Goal: Information Seeking & Learning: Check status

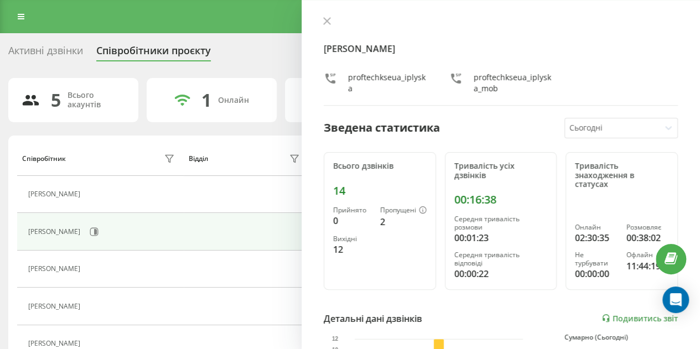
click at [335, 14] on div "Іванна Плиска proftechkseua_iplyska proftechkseua_iplyska_mob Зведена статистик…" at bounding box center [501, 174] width 398 height 349
click at [326, 20] on icon at bounding box center [327, 21] width 7 height 7
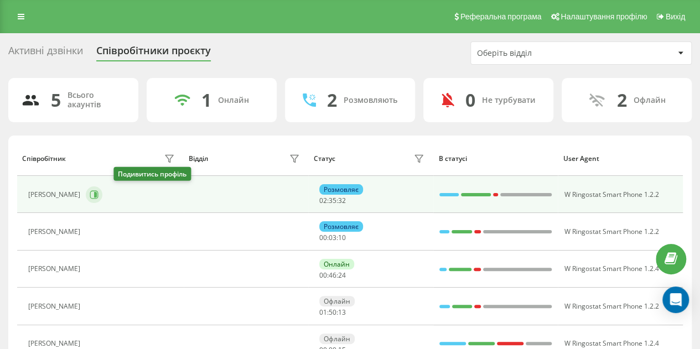
click at [98, 195] on icon at bounding box center [94, 194] width 9 height 9
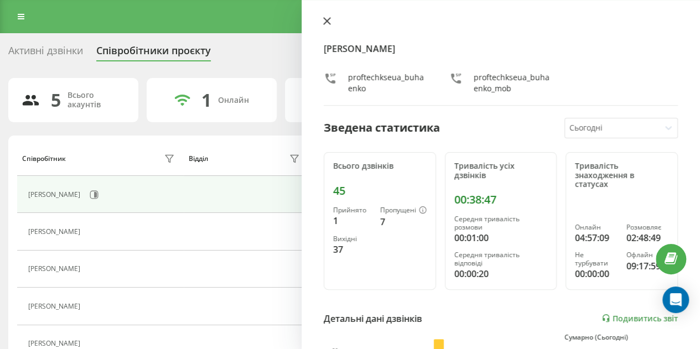
click at [326, 19] on icon at bounding box center [327, 21] width 8 height 8
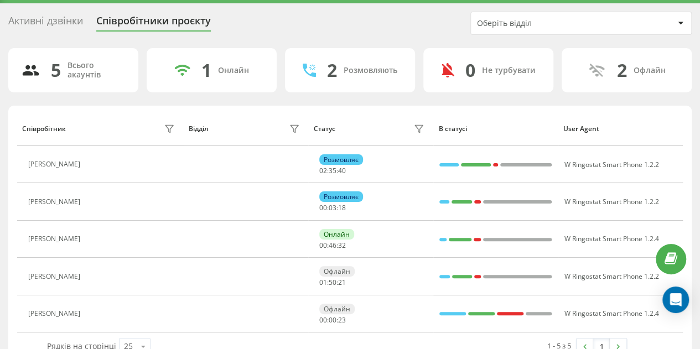
scroll to position [54, 0]
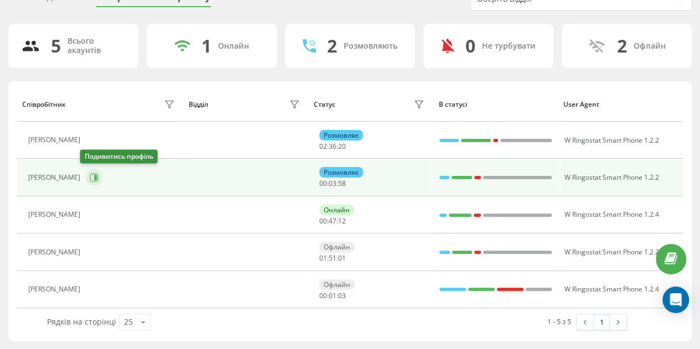
click at [90, 174] on icon at bounding box center [94, 177] width 9 height 9
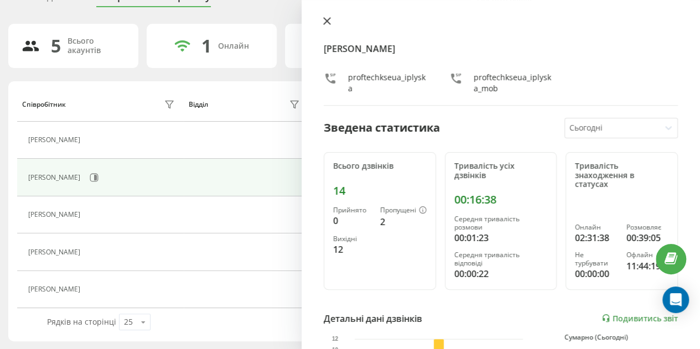
click at [324, 18] on icon at bounding box center [327, 21] width 7 height 7
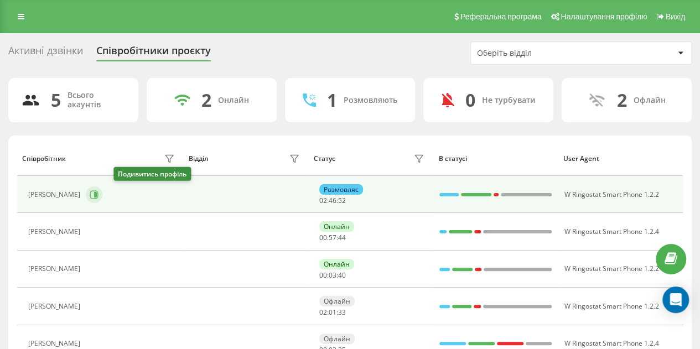
click at [97, 193] on icon at bounding box center [95, 195] width 3 height 6
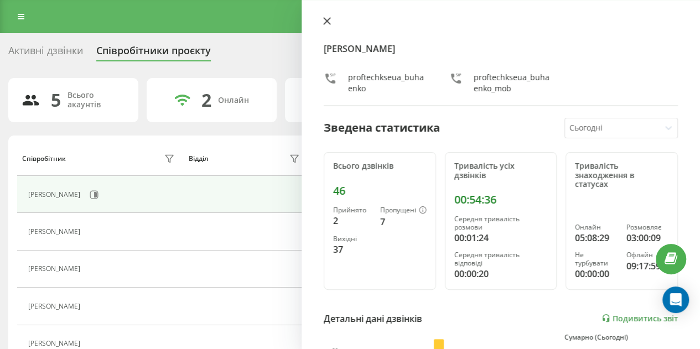
click at [328, 22] on icon at bounding box center [327, 21] width 7 height 7
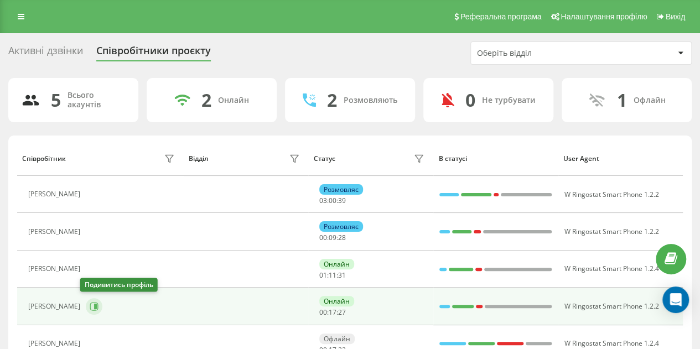
click at [89, 309] on button at bounding box center [94, 306] width 17 height 17
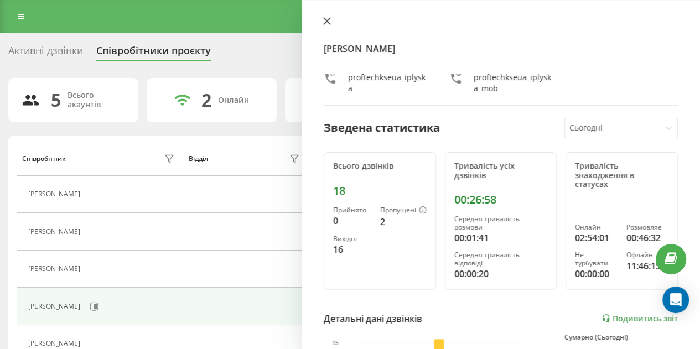
click at [325, 20] on icon at bounding box center [327, 21] width 7 height 7
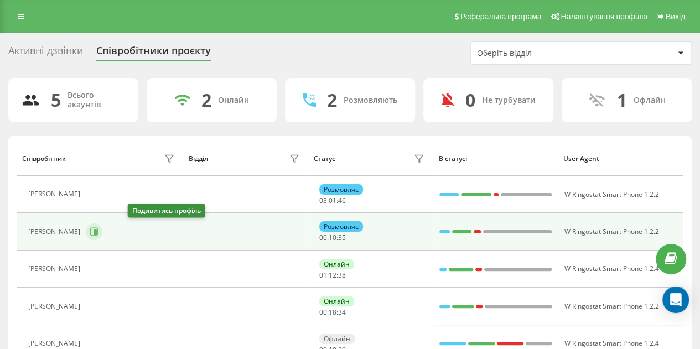
click at [98, 231] on icon at bounding box center [94, 231] width 9 height 9
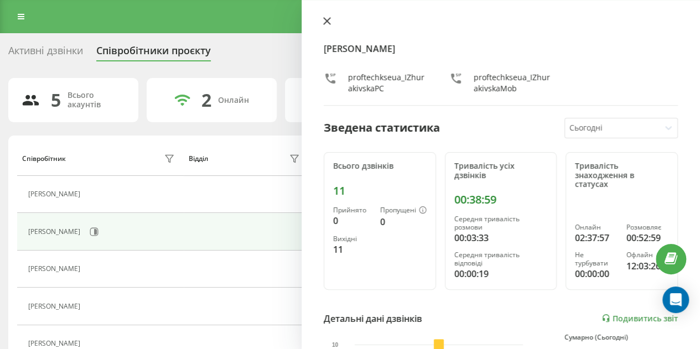
click at [326, 22] on icon at bounding box center [327, 21] width 7 height 7
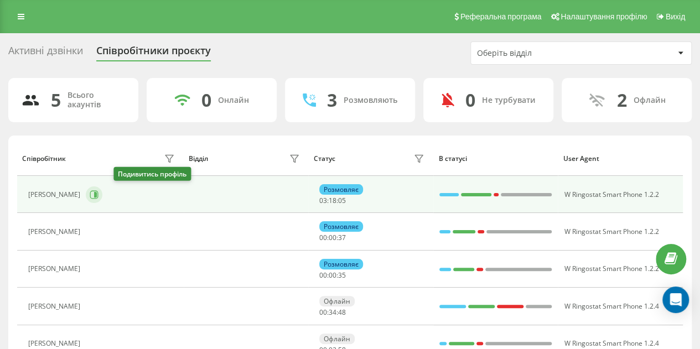
click at [97, 193] on icon at bounding box center [95, 195] width 3 height 6
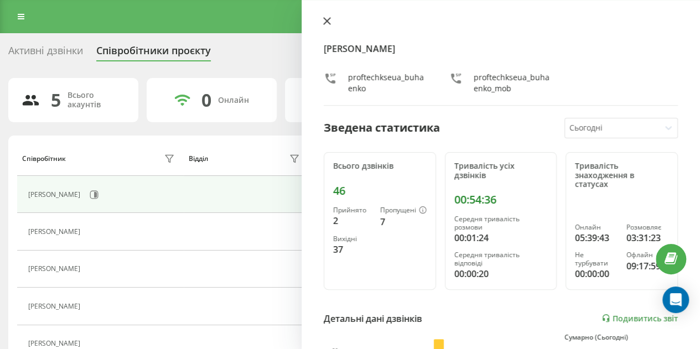
click at [325, 18] on icon at bounding box center [327, 21] width 8 height 8
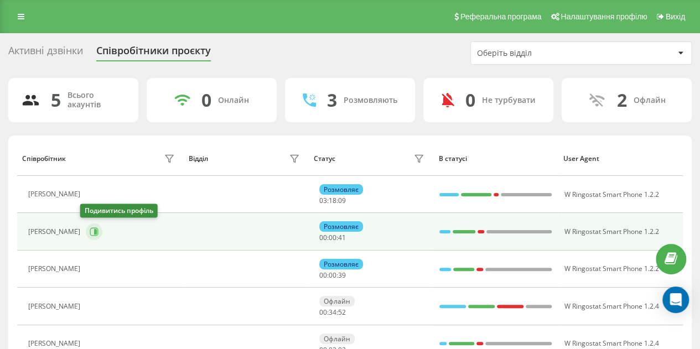
click at [94, 229] on icon at bounding box center [95, 232] width 3 height 6
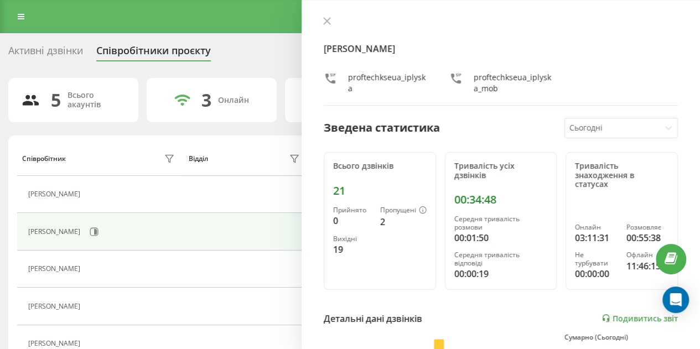
click at [327, 16] on div "Іванна Плиска proftechkseua_iplyska proftechkseua_iplyska_mob Зведена статистик…" at bounding box center [501, 174] width 398 height 349
click at [326, 22] on icon at bounding box center [327, 21] width 8 height 8
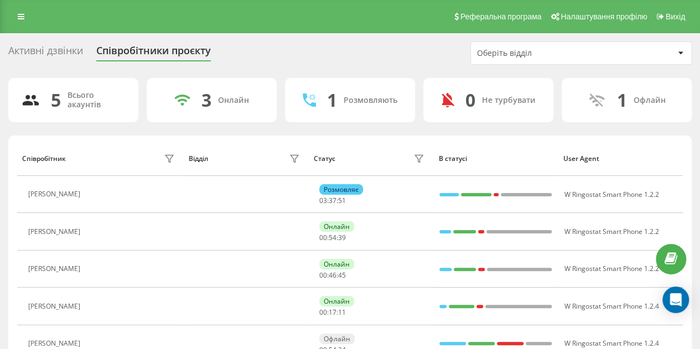
click at [64, 47] on div "Активні дзвінки" at bounding box center [45, 53] width 75 height 17
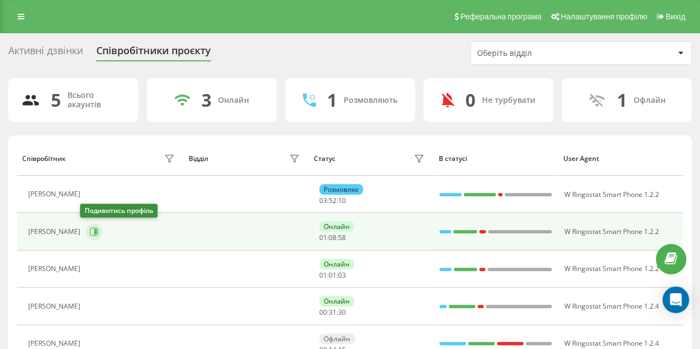
click at [94, 230] on icon at bounding box center [95, 232] width 3 height 6
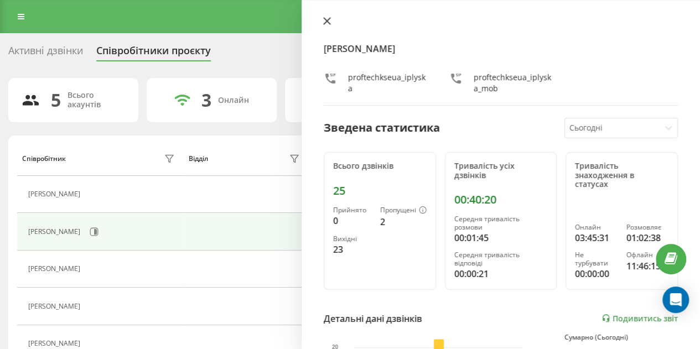
click at [330, 22] on icon at bounding box center [327, 21] width 8 height 8
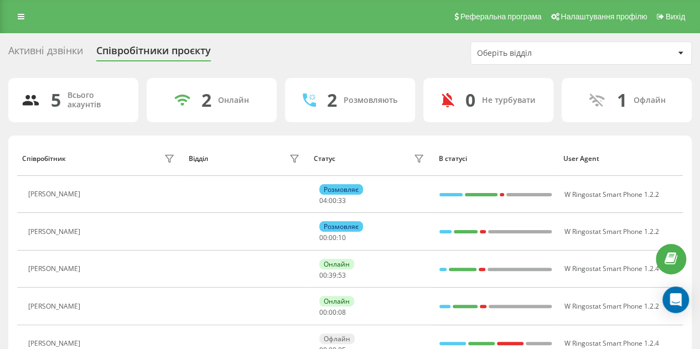
click at [0, 216] on div "Активні дзвінки Співробітники проєкту Оберіть відділ 5 Всього акаунтів 2 Онлайн…" at bounding box center [350, 218] width 700 height 371
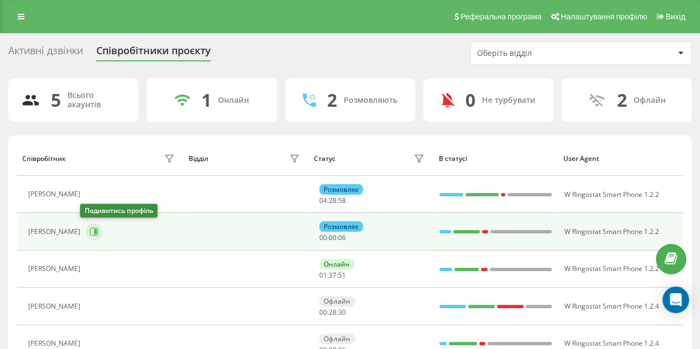
click at [94, 232] on icon at bounding box center [95, 232] width 3 height 6
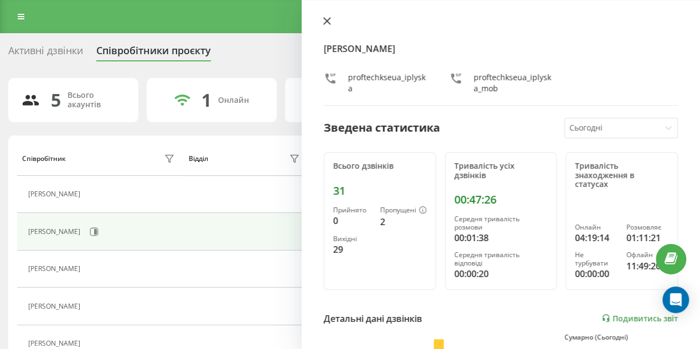
click at [325, 22] on icon at bounding box center [327, 21] width 7 height 7
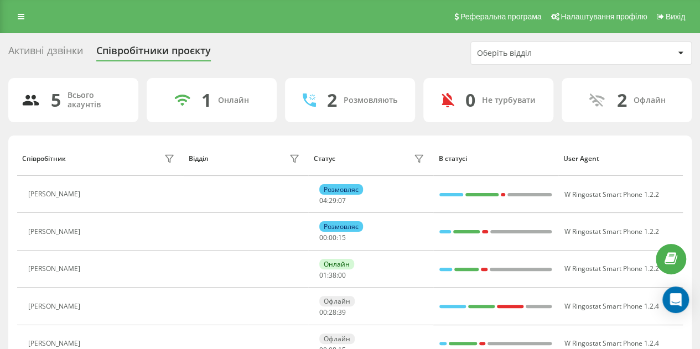
click at [20, 54] on div "Активні дзвінки" at bounding box center [45, 53] width 75 height 17
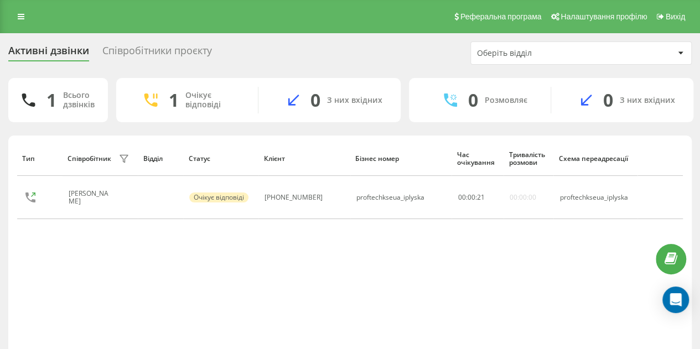
click at [147, 50] on div "Співробітники проєкту" at bounding box center [157, 53] width 110 height 17
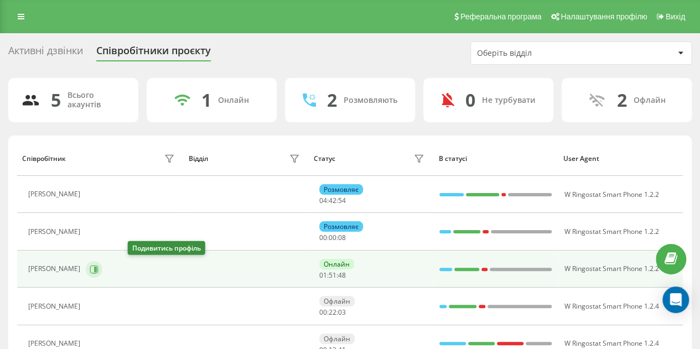
click at [98, 267] on icon at bounding box center [94, 269] width 9 height 9
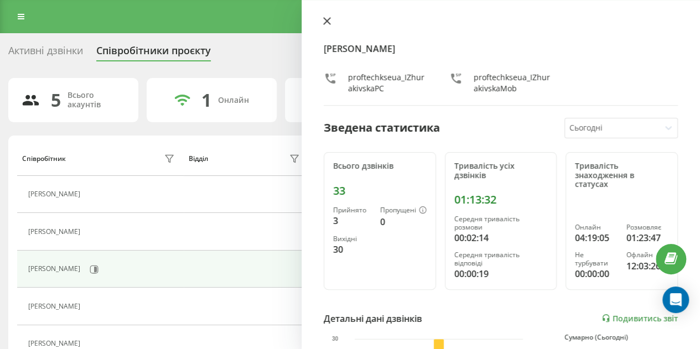
click at [326, 19] on icon at bounding box center [327, 21] width 8 height 8
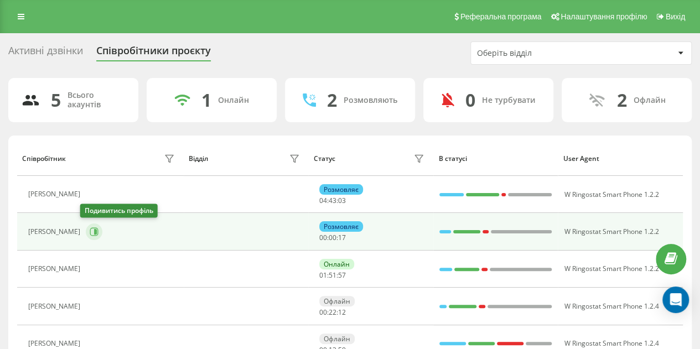
click at [94, 232] on icon at bounding box center [95, 232] width 3 height 6
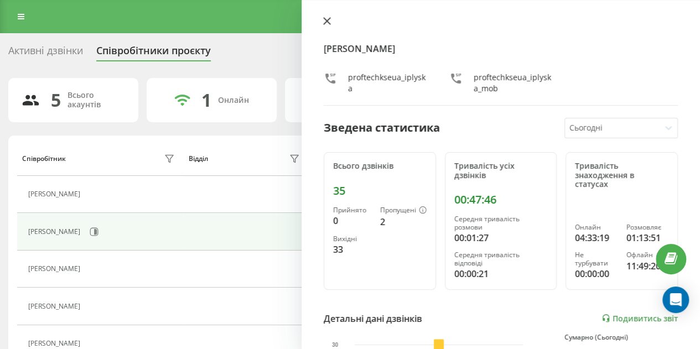
click at [327, 23] on icon at bounding box center [327, 21] width 8 height 8
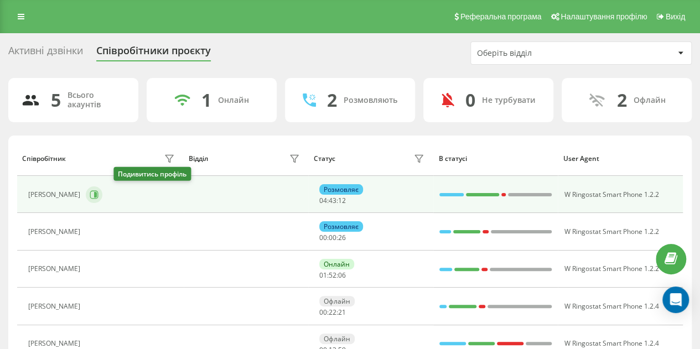
click at [98, 195] on icon at bounding box center [94, 194] width 9 height 9
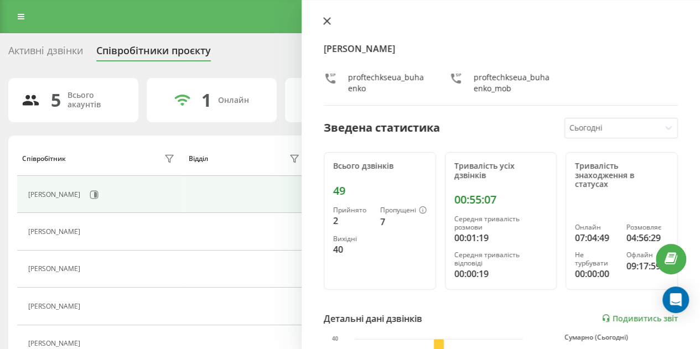
click at [330, 23] on icon at bounding box center [327, 21] width 8 height 8
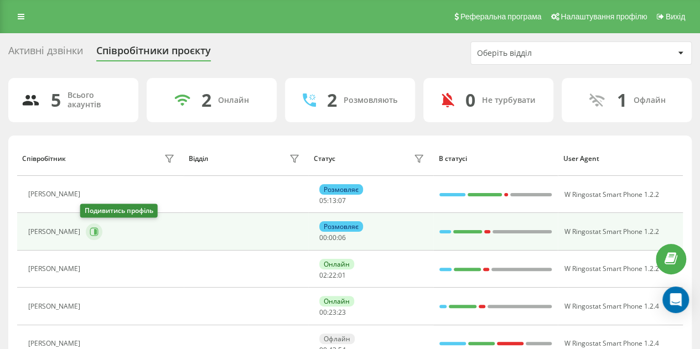
click at [90, 227] on icon at bounding box center [94, 231] width 9 height 9
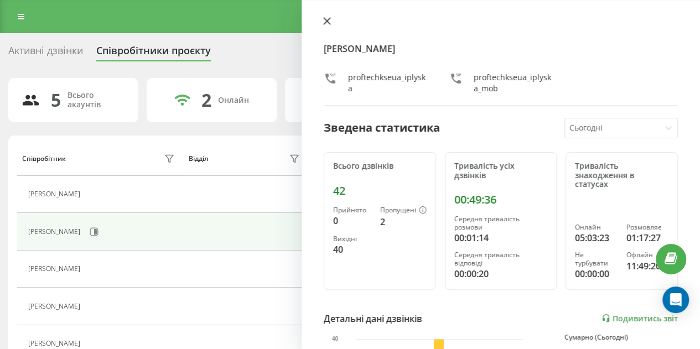
click at [330, 19] on icon at bounding box center [327, 21] width 8 height 8
